Goal: Navigation & Orientation: Find specific page/section

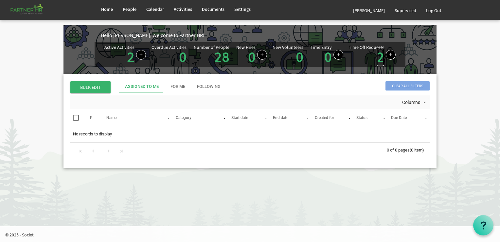
click at [378, 57] on link "2" at bounding box center [381, 56] width 8 height 18
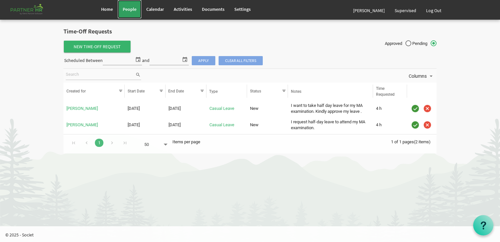
click at [128, 7] on span "People" at bounding box center [130, 9] width 14 height 6
